Goal: Transaction & Acquisition: Purchase product/service

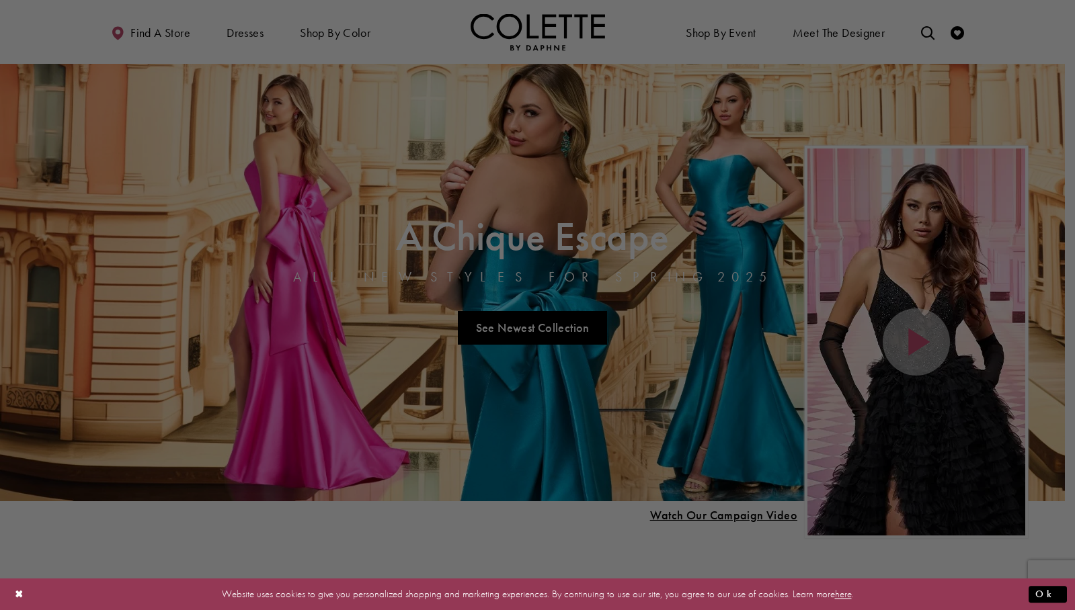
click at [334, 38] on div at bounding box center [542, 308] width 1085 height 616
click at [335, 33] on div at bounding box center [542, 308] width 1085 height 616
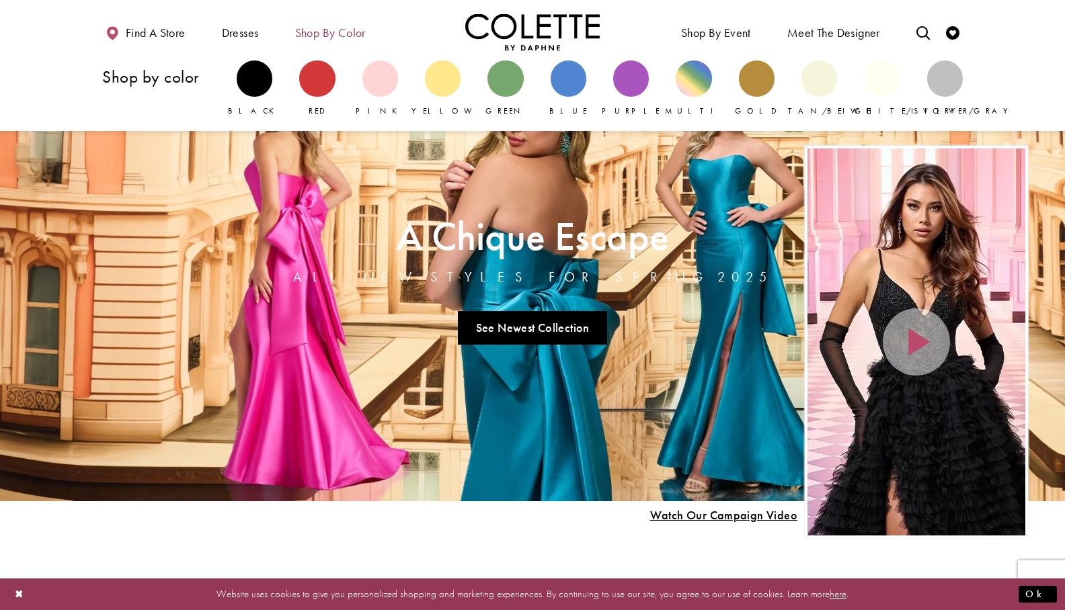
click at [362, 32] on span "Shop by color" at bounding box center [330, 32] width 71 height 13
click at [571, 83] on div "Primary block" at bounding box center [568, 78] width 36 height 36
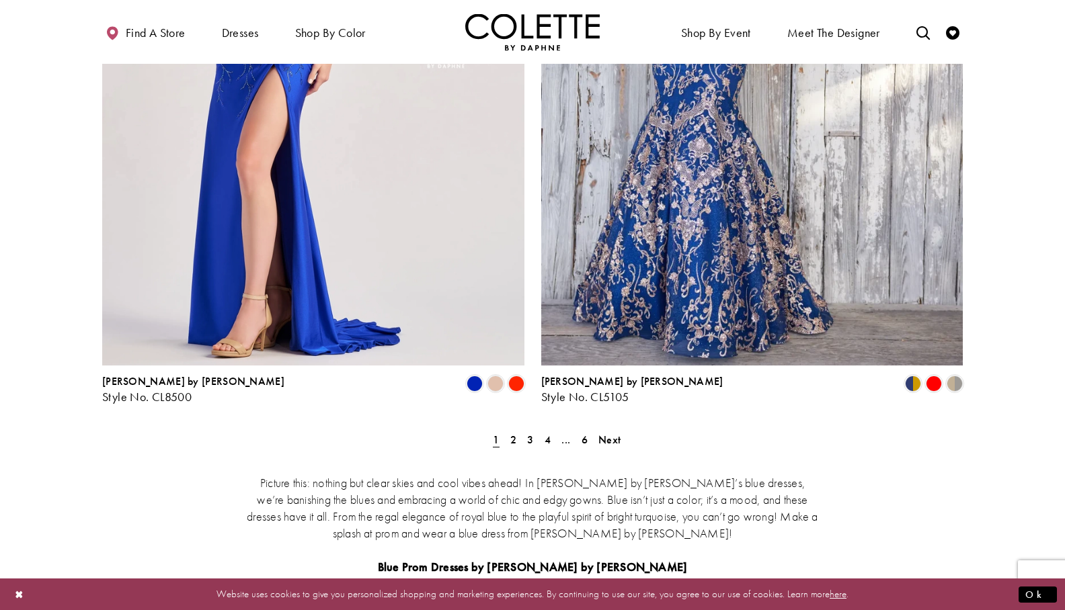
scroll to position [2420, 0]
